Goal: Transaction & Acquisition: Download file/media

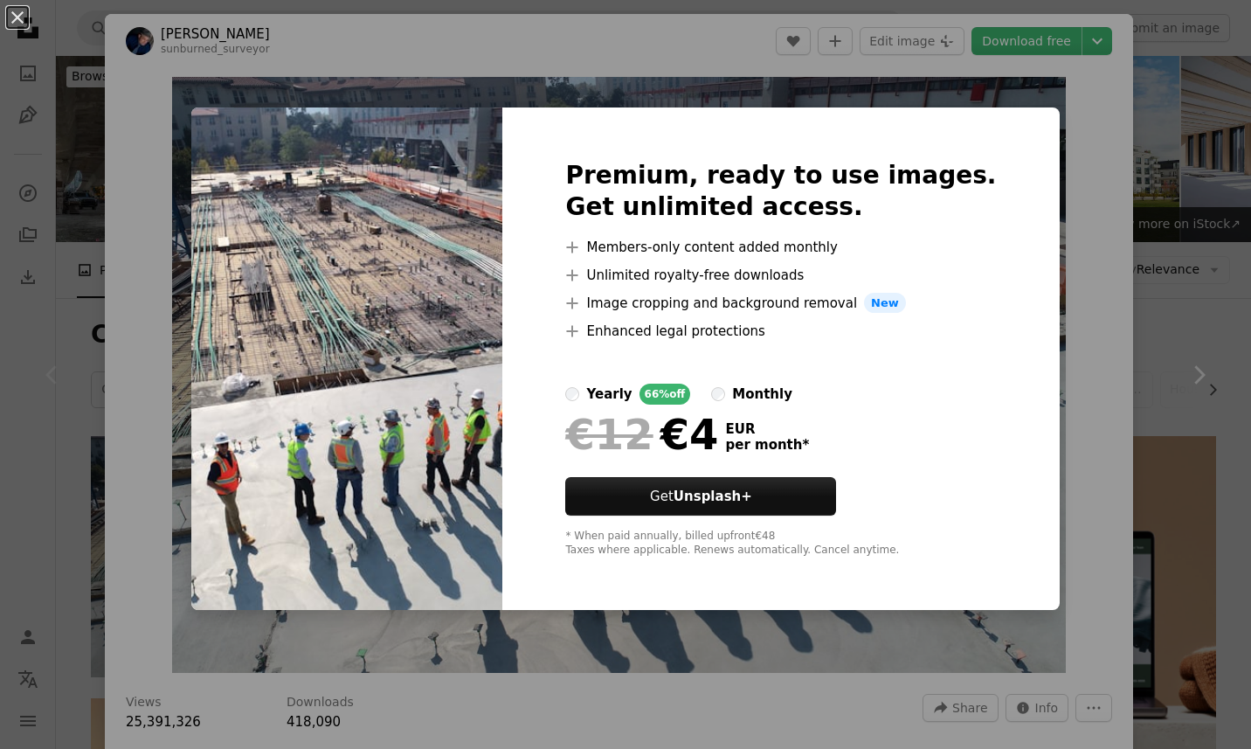
click at [1036, 187] on div "An X shape Premium, ready to use images. Get unlimited access. A plus sign Memb…" at bounding box center [625, 374] width 1251 height 749
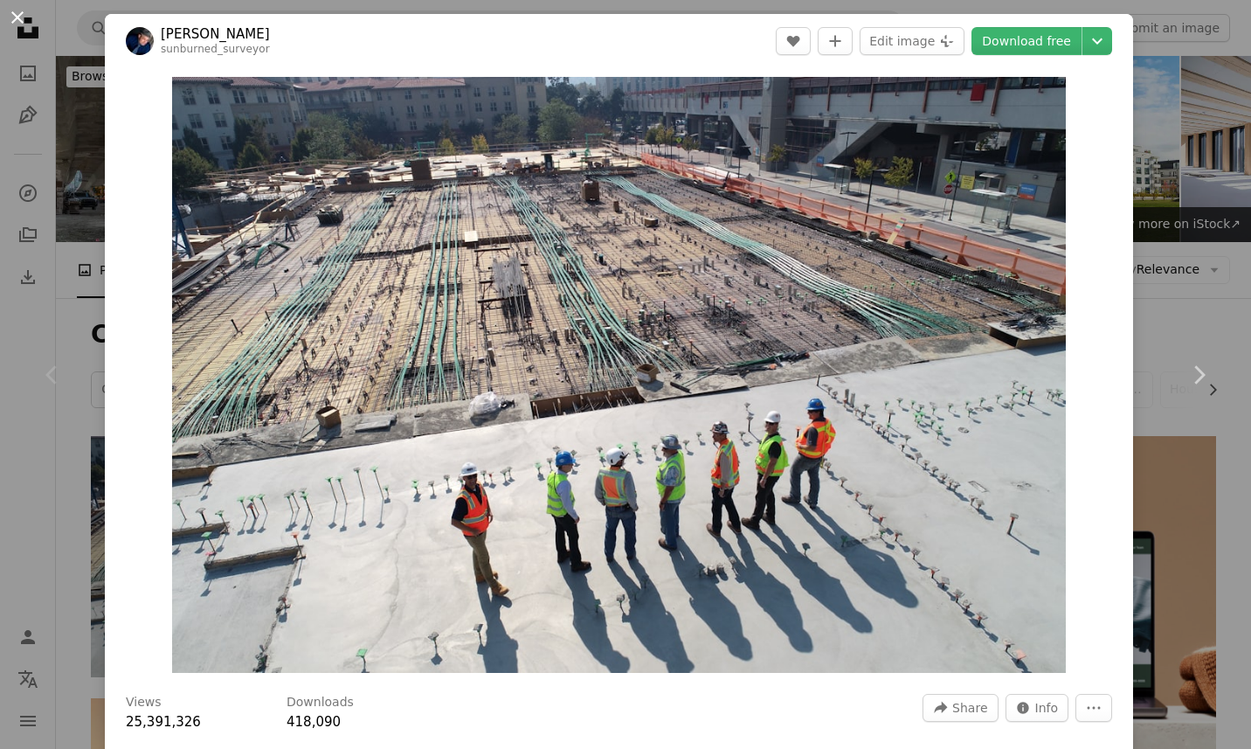
click at [28, 17] on button "An X shape" at bounding box center [17, 17] width 21 height 21
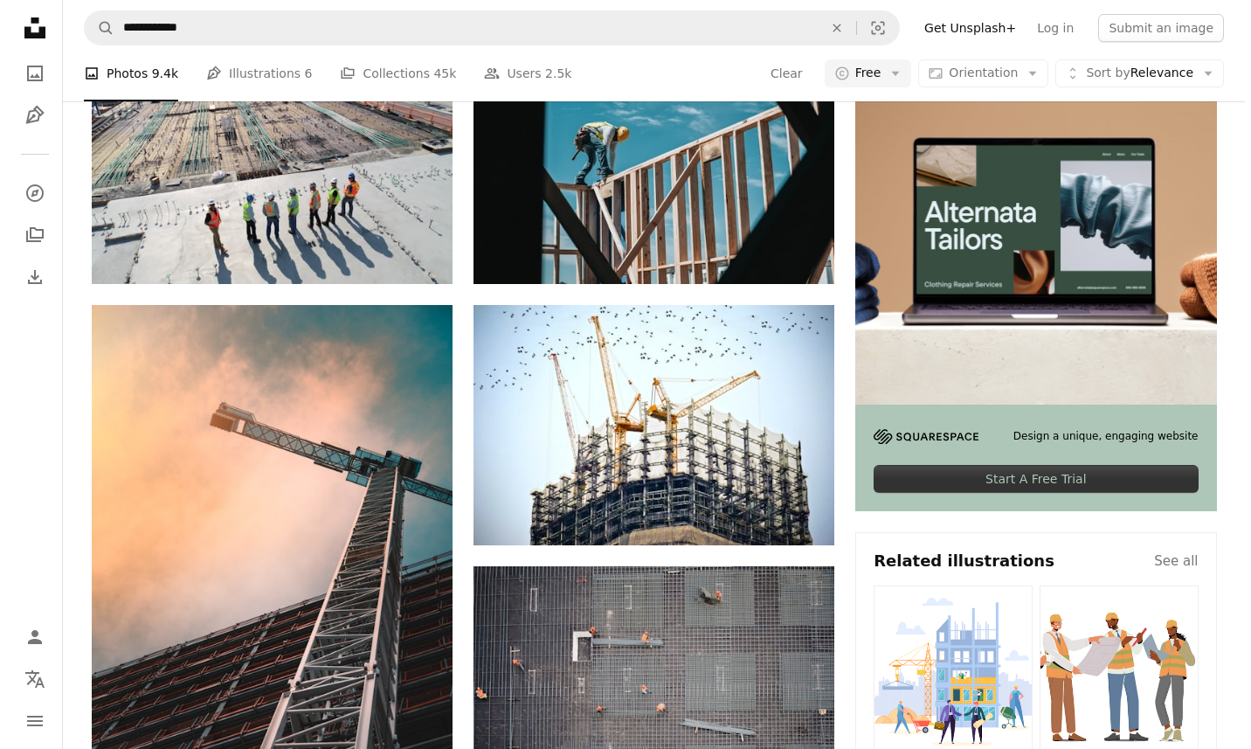
scroll to position [524, 0]
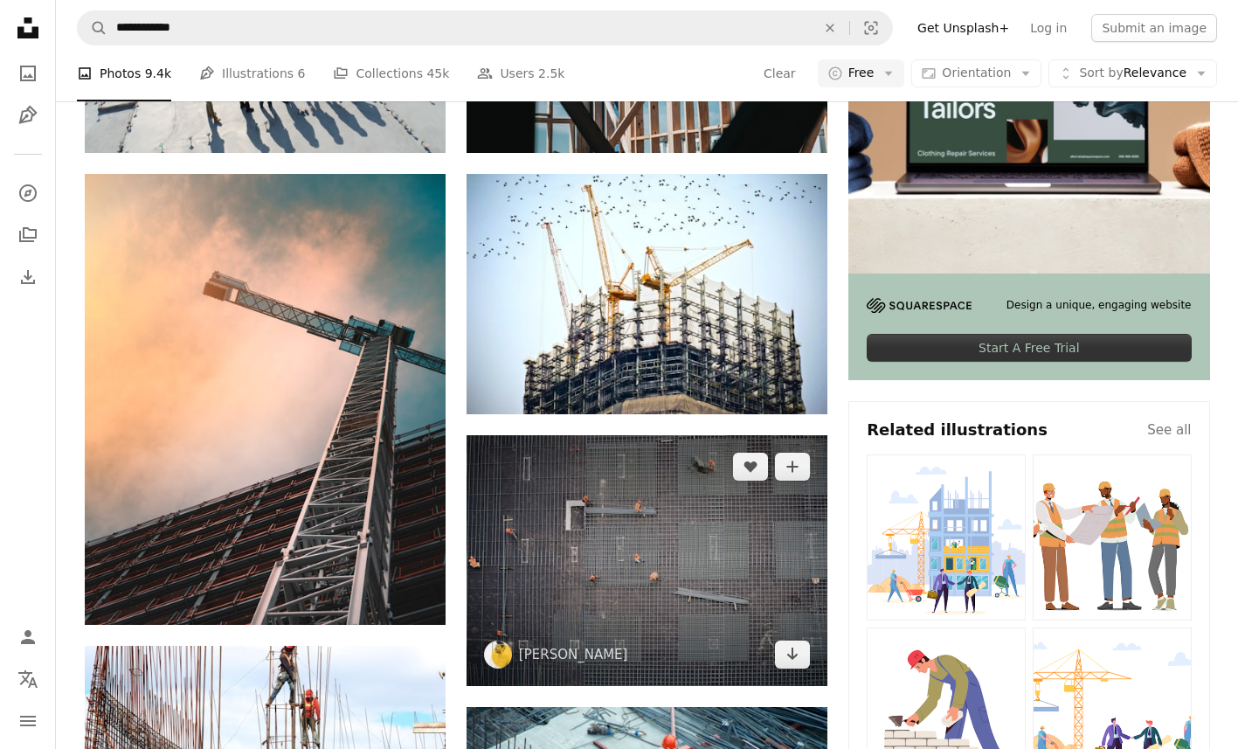
click at [749, 435] on img at bounding box center [646, 560] width 361 height 251
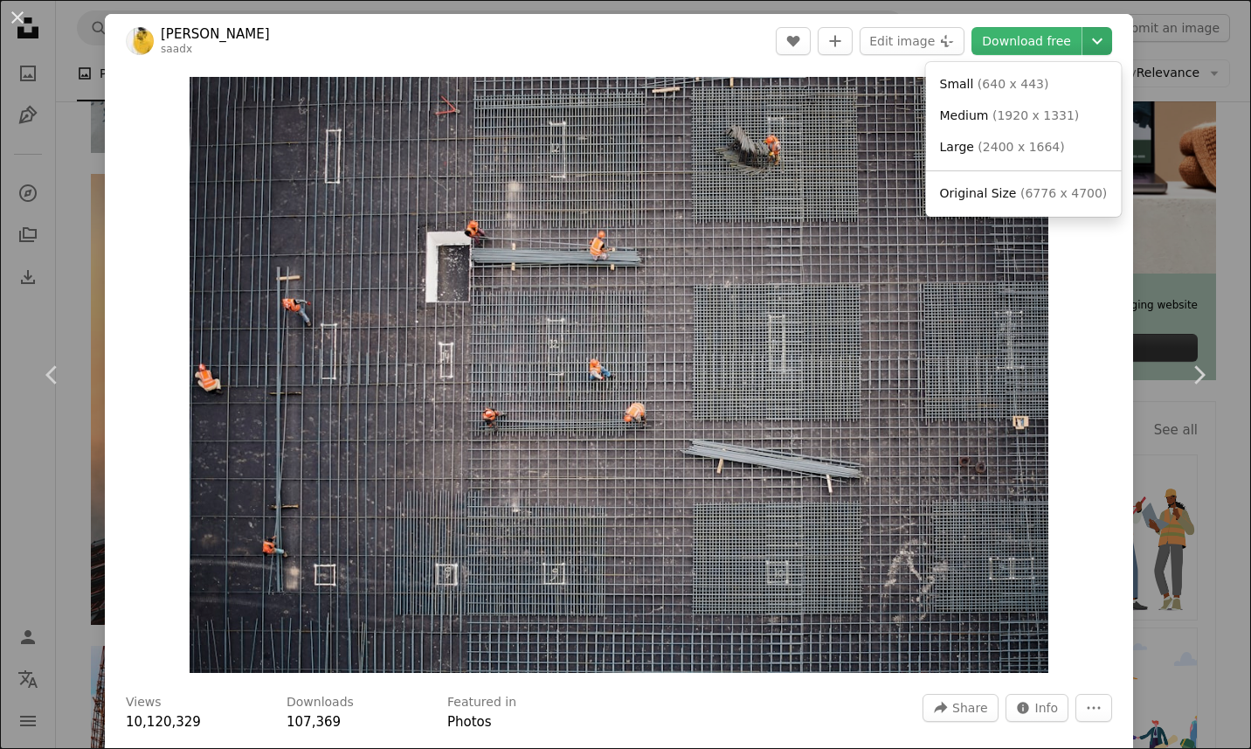
click at [1089, 37] on icon "Chevron down" at bounding box center [1097, 41] width 28 height 21
click at [1038, 117] on span "( 1920 x 1331 )" at bounding box center [1035, 115] width 86 height 14
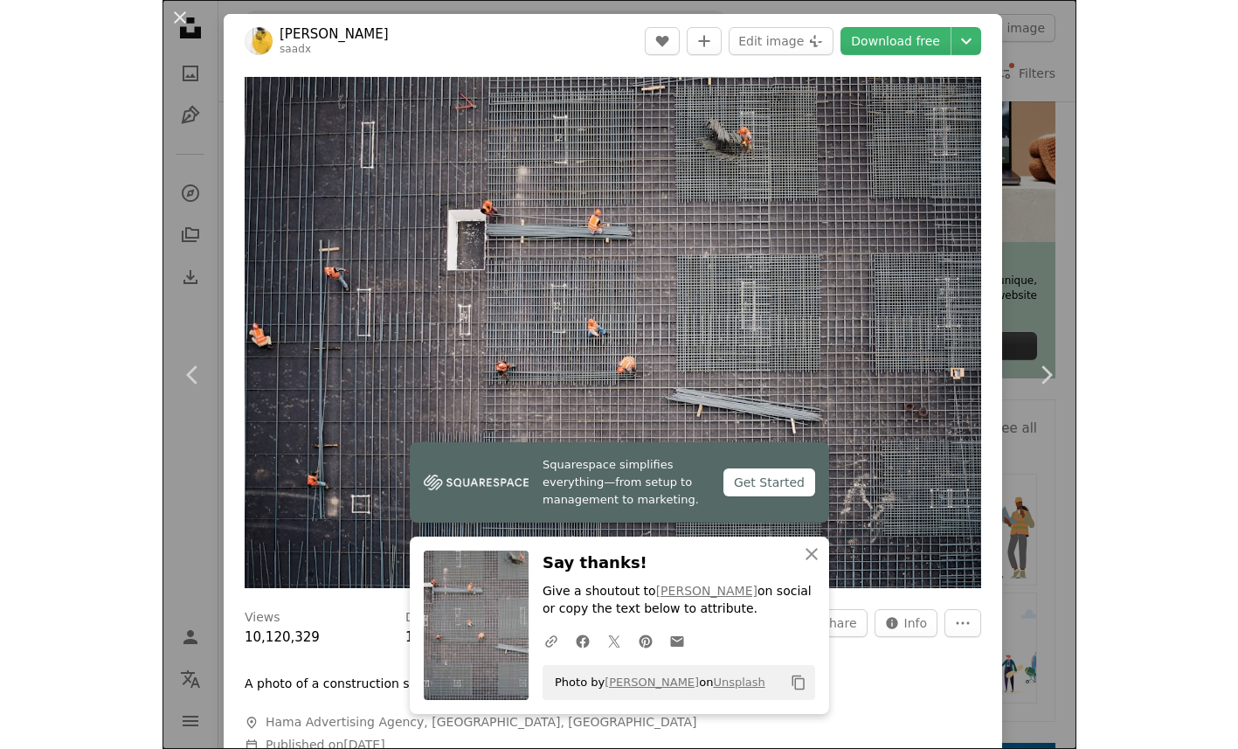
scroll to position [524, 0]
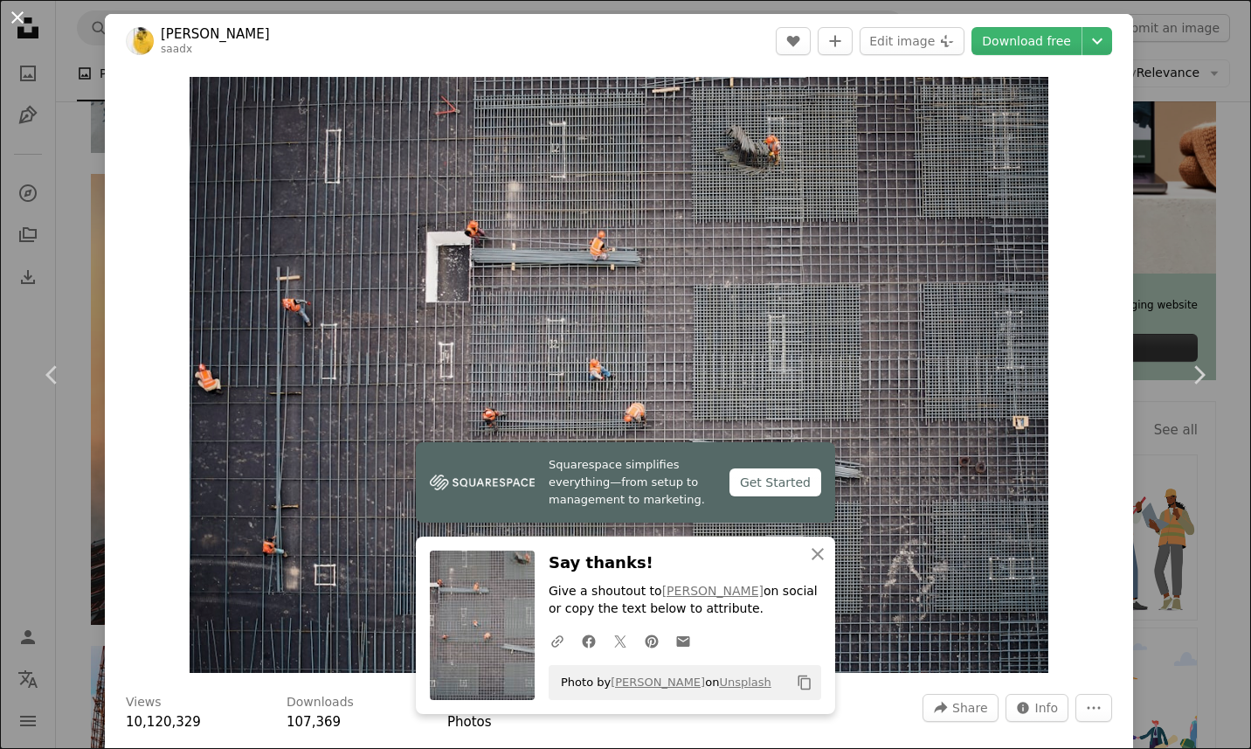
click at [20, 17] on button "An X shape" at bounding box center [17, 17] width 21 height 21
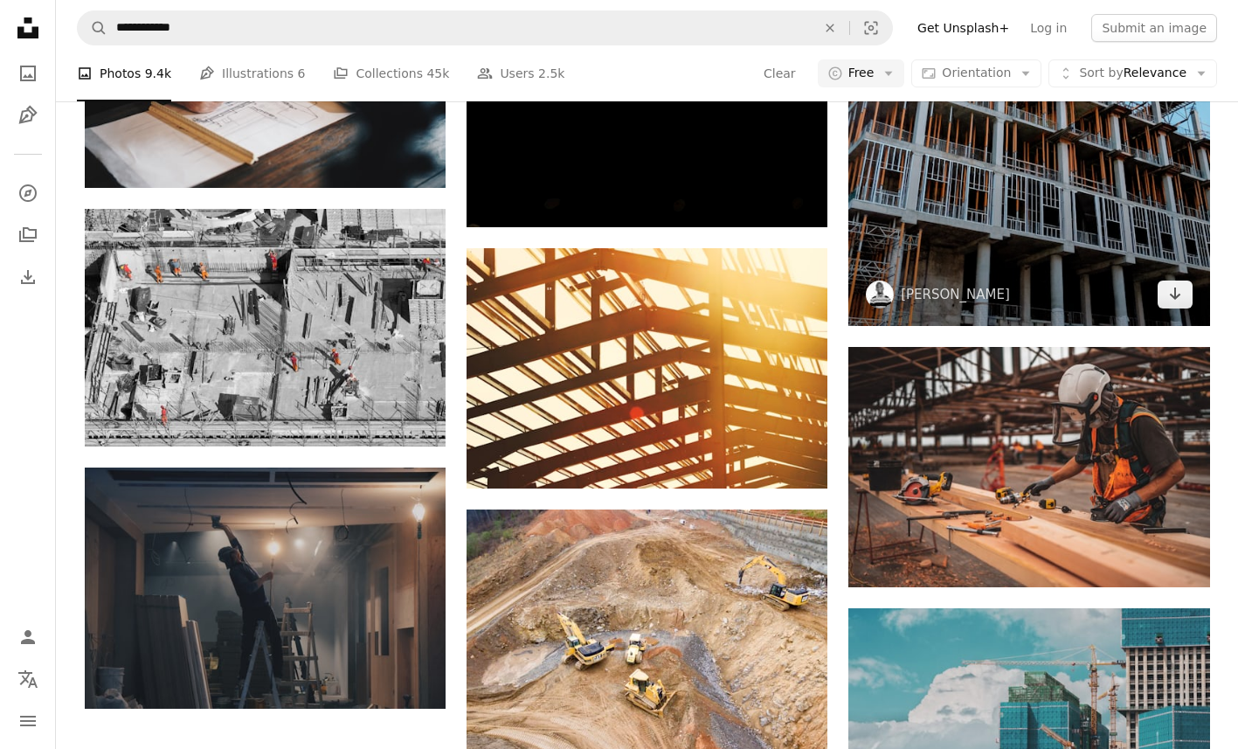
scroll to position [1747, 0]
